Goal: Task Accomplishment & Management: Complete application form

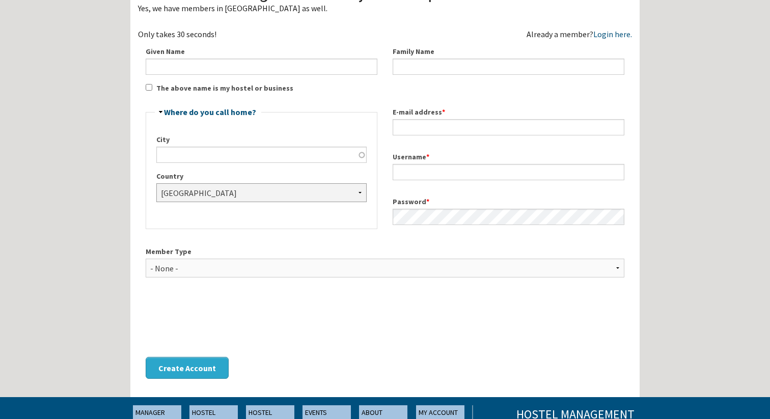
scroll to position [98, 0]
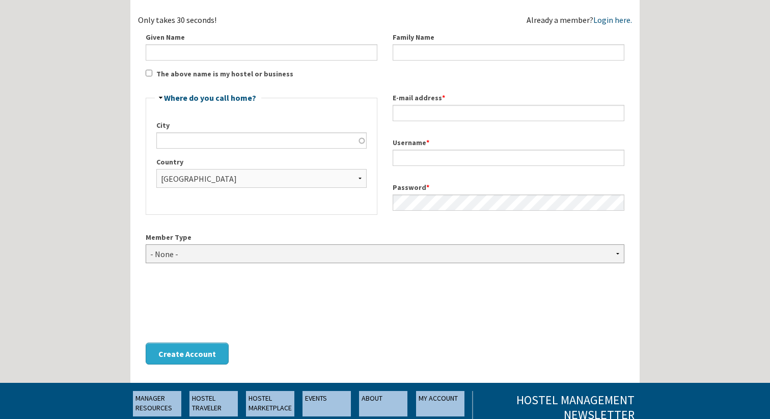
click at [358, 246] on select "- None - Hostel Owner Hostel Manager Hostel Investor Hostel Staff Hostel Volunt…" at bounding box center [385, 253] width 479 height 19
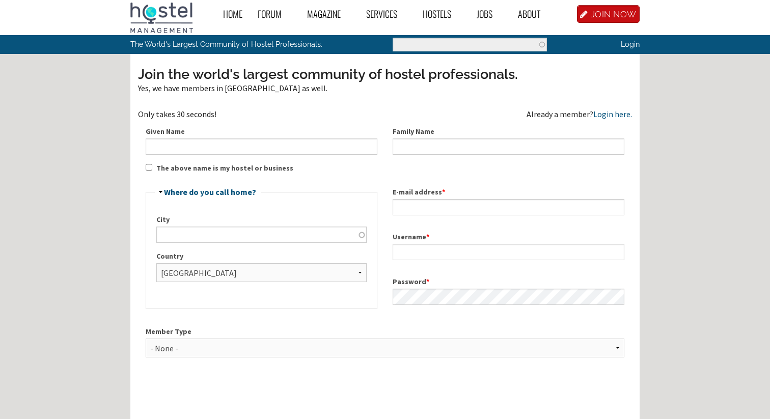
scroll to position [0, 0]
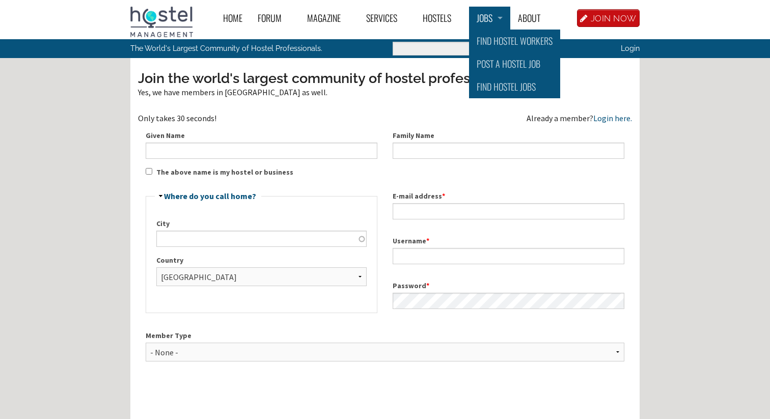
click at [492, 18] on link "Jobs" at bounding box center [489, 18] width 41 height 23
click at [494, 42] on link "Find Hostel Workers" at bounding box center [514, 41] width 91 height 23
click at [503, 20] on link "Jobs" at bounding box center [489, 18] width 41 height 23
click at [496, 87] on link "Find Hostel Jobs" at bounding box center [514, 86] width 91 height 23
